Goal: Task Accomplishment & Management: Use online tool/utility

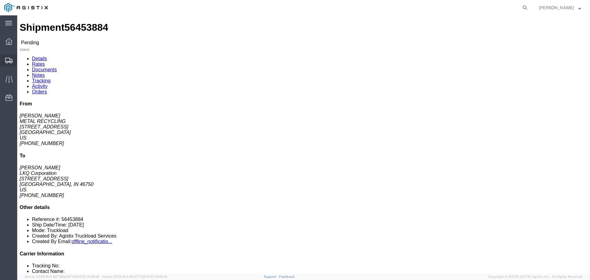
click at [21, 60] on span "Shipments" at bounding box center [19, 60] width 4 height 12
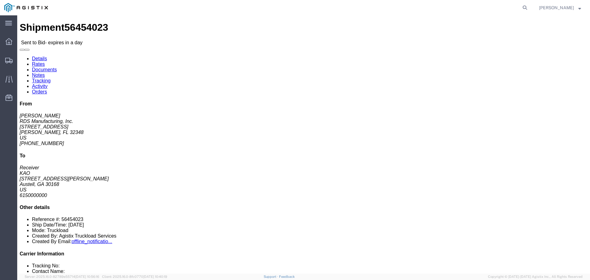
click link "Enter / Modify Bid"
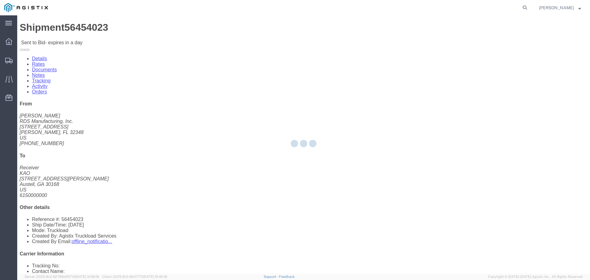
select select "22593"
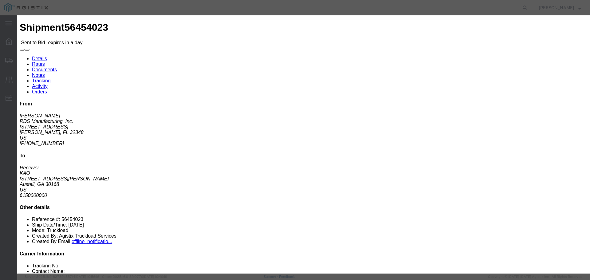
click div "Mode Select Air Less than Truckload Multi-Leg Ocean Freight Rail Small Parcel T…"
click input "number"
type input "1"
click select "Select Air Less than Truckload Multi-Leg Ocean Freight Rail Small Parcel Truckl…"
select select "TL"
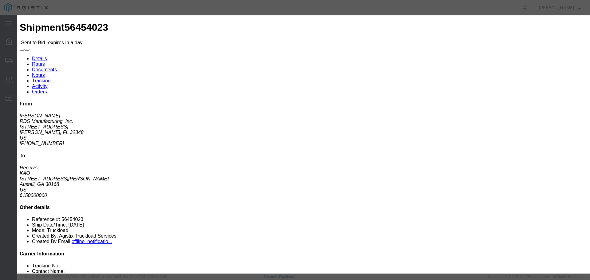
click select "Select Air Less than Truckload Multi-Leg Ocean Freight Rail Small Parcel Truckl…"
click input "number"
type input "700"
click select "Select Rail TL Standard 3 - 5 Day"
select select "41882"
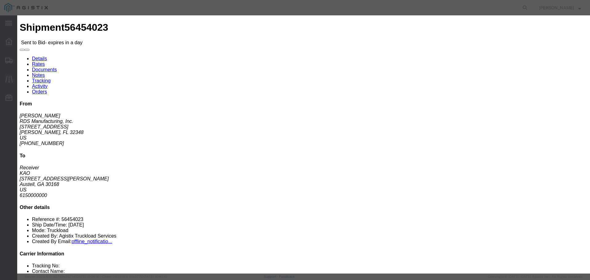
click select "Select Rail TL Standard 3 - 5 Day"
click input "text"
type input "RLX"
click button "Submit"
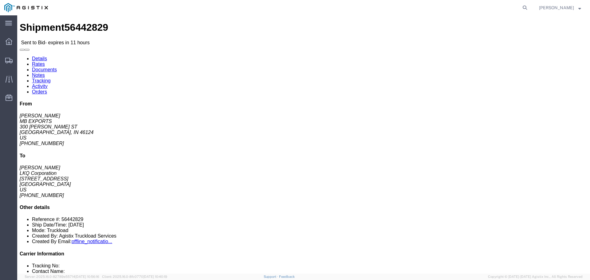
click link "Enter / Modify Bid"
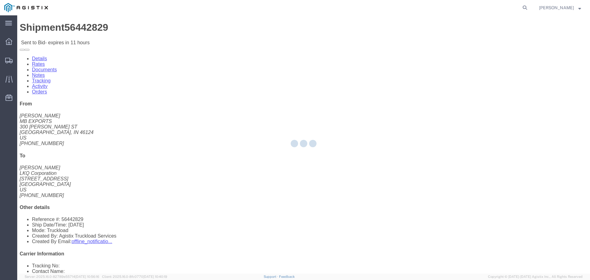
select select "22593"
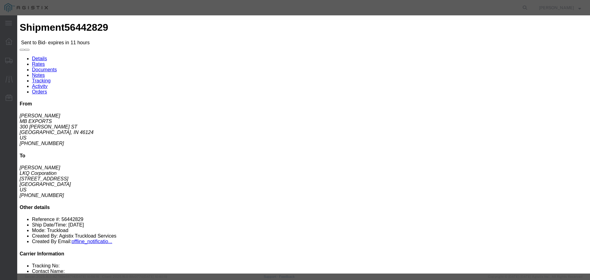
click select "Select Rail TL Standard 3 - 5 Day"
select select "41882"
click select "Select Rail TL Standard 3 - 5 Day"
click input "text"
type input "RLX"
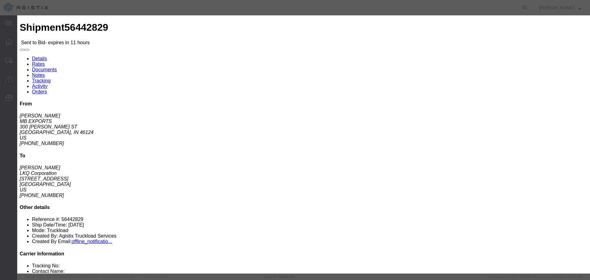
click select "Select Air Less than Truckload Multi-Leg Ocean Freight Rail Small Parcel Truckl…"
select select "TL"
click select "Select Air Less than Truckload Multi-Leg Ocean Freight Rail Small Parcel Truckl…"
click input "number"
type input "2"
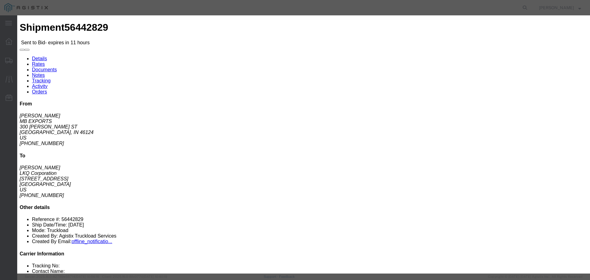
click input "number"
type input "2400"
click button "Submit"
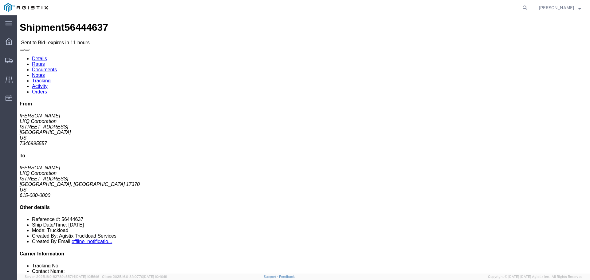
click link "Enter / Modify Bid"
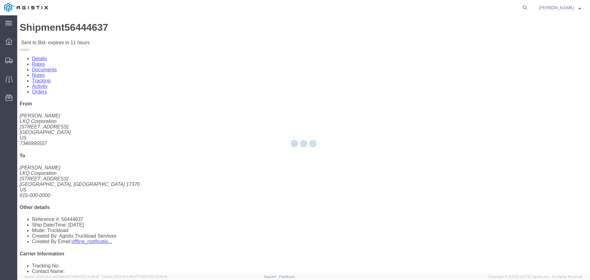
select select "22593"
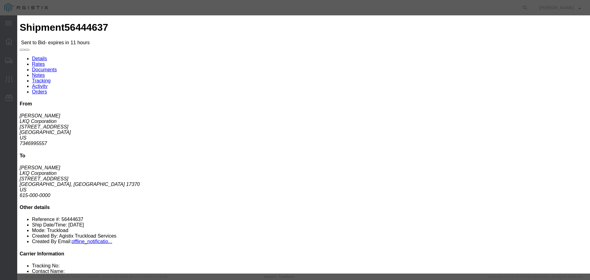
click select "Select Rail TL Standard 3 - 5 Day"
select select "41882"
click select "Select Rail TL Standard 3 - 5 Day"
click input "text"
type input "RLX"
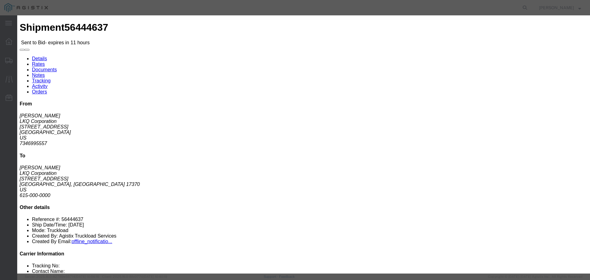
click div "Bid Information Vendor Select Riverstone Logistics LLC Service Level Select Rai…"
click select "Select Air Less than Truckload Multi-Leg Ocean Freight Rail Small Parcel Truckl…"
select select "TL"
click select "Select Air Less than Truckload Multi-Leg Ocean Freight Rail Small Parcel Truckl…"
click input "number"
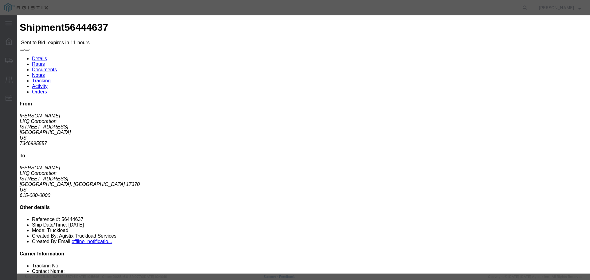
type input "1400"
click input "number"
type input "1"
click div "Mode Select Air Less than Truckload Multi-Leg Ocean Freight Rail Small Parcel T…"
click button "Submit"
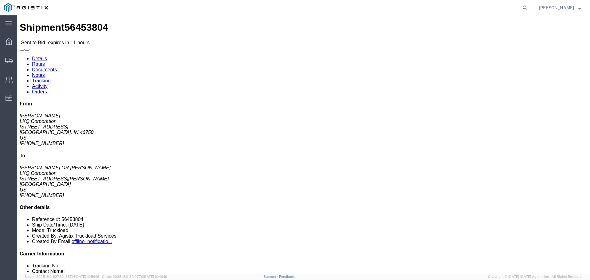
click link "Enter / Modify Bid"
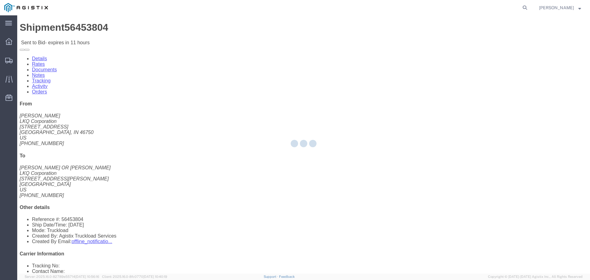
select select "22593"
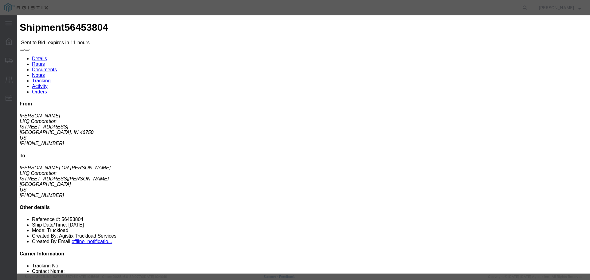
click input "number"
type input "2"
click select "Select Air Less than Truckload Multi-Leg Ocean Freight Rail Small Parcel Truckl…"
select select "TL"
click select "Select Air Less than Truckload Multi-Leg Ocean Freight Rail Small Parcel Truckl…"
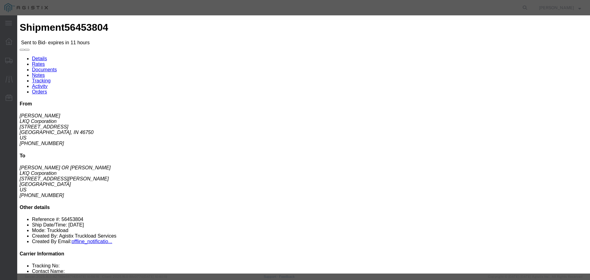
click select "Select Rail TL Standard 3 - 5 Day"
select select "41882"
click select "Select Rail TL Standard 3 - 5 Day"
click input "text"
type input "RLX"
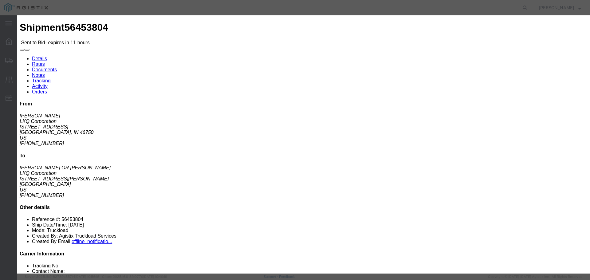
click input "number"
type input "2580"
click label "Notes / Description"
click button "Submit"
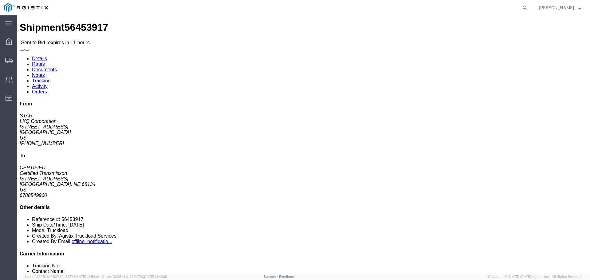
click link "Enter / Modify Bid"
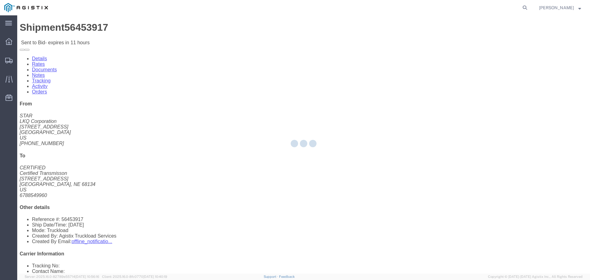
select select "22593"
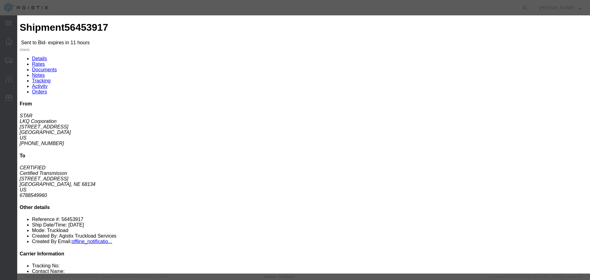
drag, startPoint x: 311, startPoint y: 55, endPoint x: 311, endPoint y: 60, distance: 5.2
click select "Select Rail TL Standard 3 - 5 Day"
select select "41882"
click select "Select Rail TL Standard 3 - 5 Day"
click input "text"
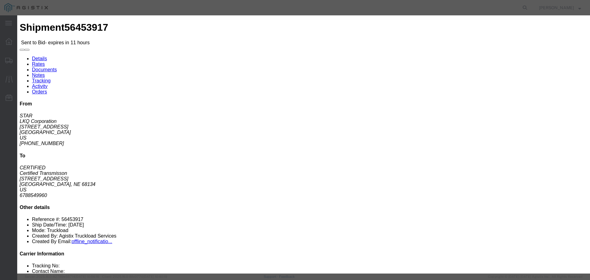
type input "RLX"
click select "Select Air Less than Truckload Multi-Leg Ocean Freight Rail Small Parcel Truckl…"
select select "TL"
click select "Select Air Less than Truckload Multi-Leg Ocean Freight Rail Small Parcel Truckl…"
click input "number"
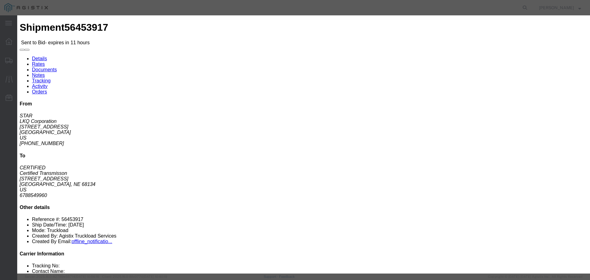
type input "2075"
click input "number"
type input "2"
click label "Sub total"
click button "Submit"
